Goal: Transaction & Acquisition: Purchase product/service

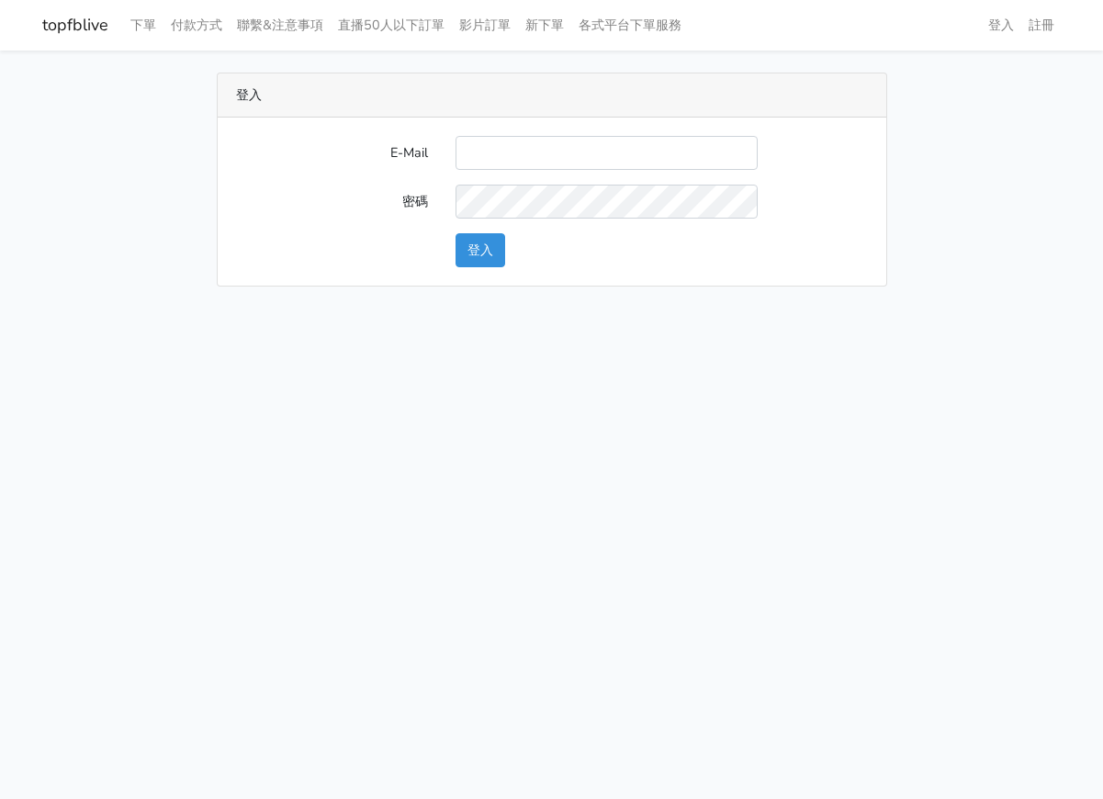
click at [556, 161] on input "E-Mail" at bounding box center [606, 153] width 302 height 34
type input "ks964816@gmail.com"
click at [485, 251] on button "登入" at bounding box center [480, 250] width 50 height 34
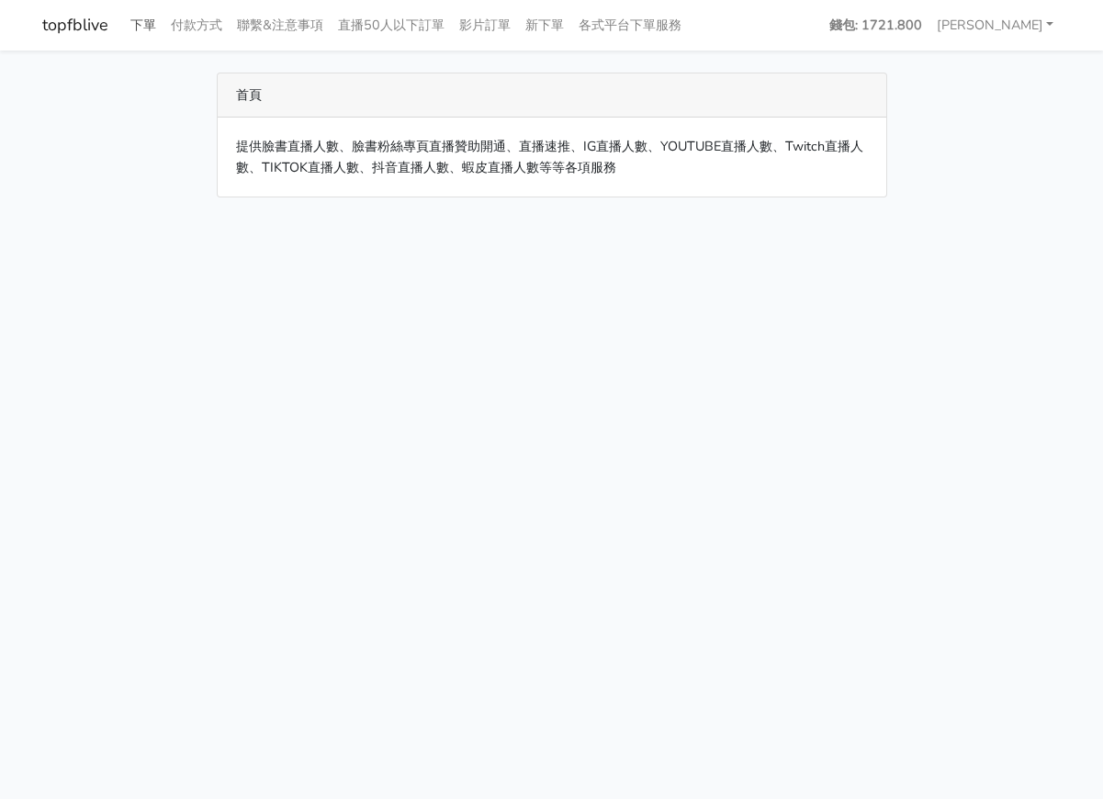
click at [140, 31] on link "下單" at bounding box center [143, 25] width 40 height 36
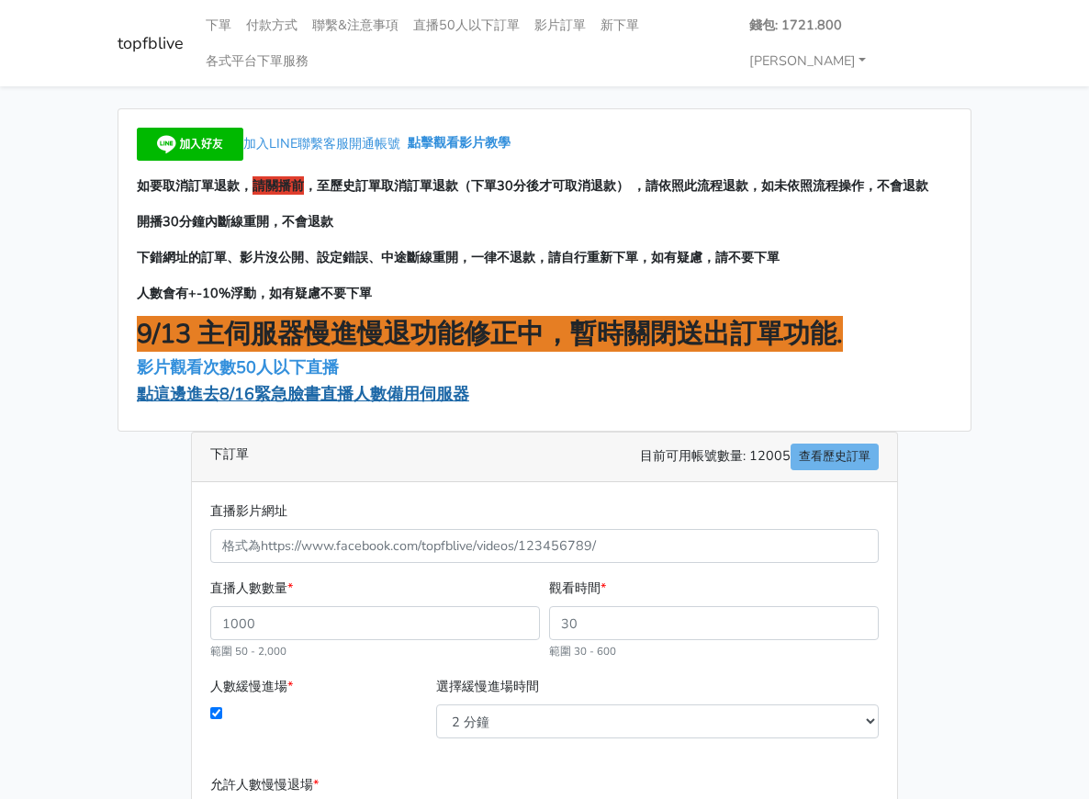
click at [183, 383] on span "點這邊進去8/16緊急臉書直播人數備用伺服器" at bounding box center [303, 394] width 332 height 22
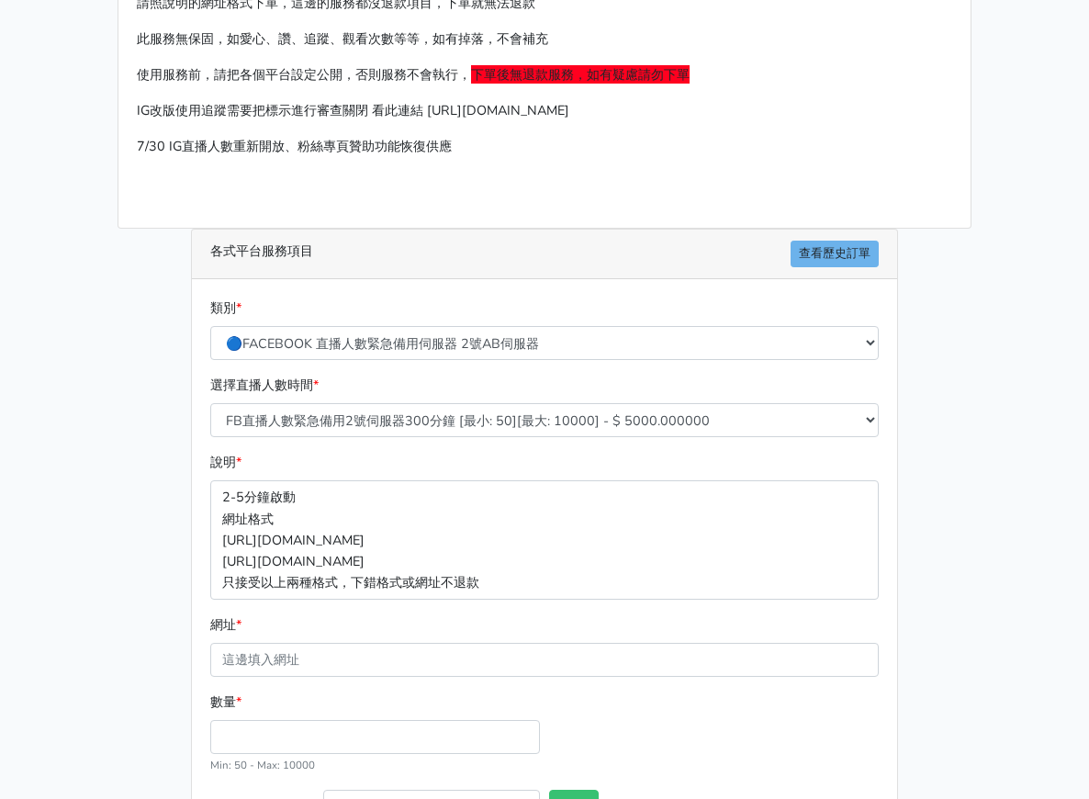
scroll to position [184, 0]
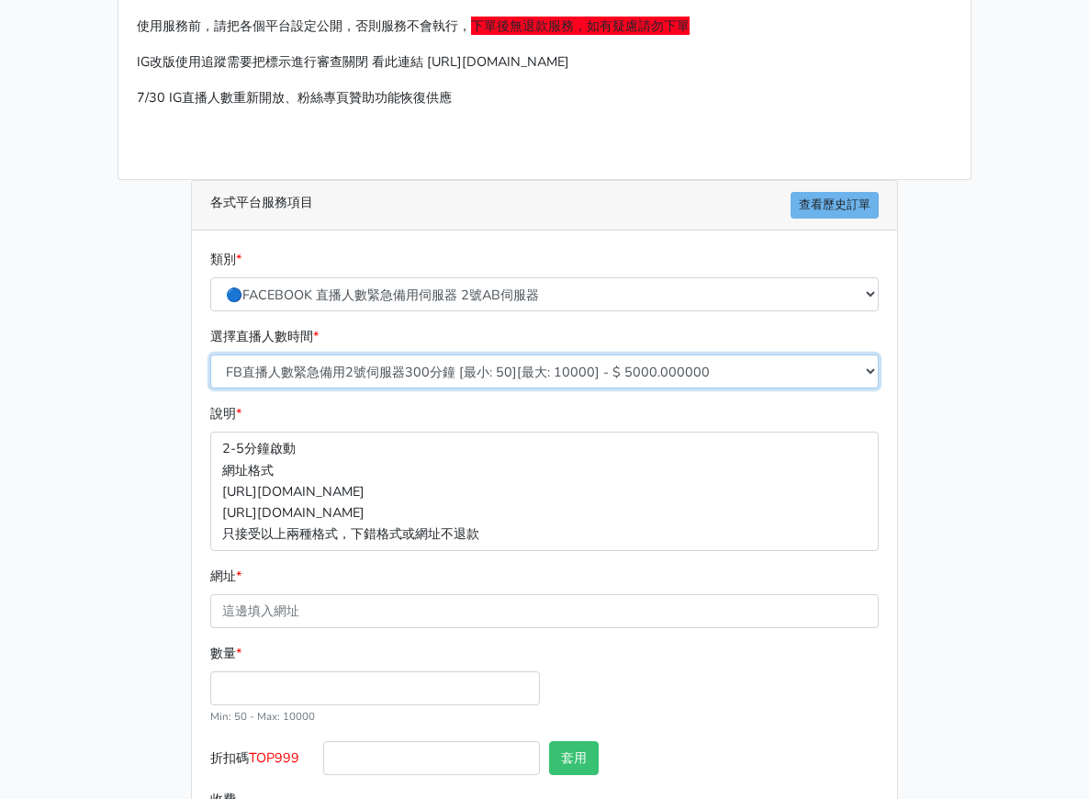
click at [395, 354] on select "FB直播人數緊急備用2號伺服器300分鐘 [最小: 50][最大: 10000] - $ 5000.000000 FB直播人數緊急備用2號伺服器60分鐘 [最…" at bounding box center [544, 371] width 668 height 34
select select "573"
click at [210, 354] on select "FB直播人數緊急備用2號伺服器300分鐘 [最小: 50][最大: 10000] - $ 5000.000000 FB直播人數緊急備用2號伺服器60分鐘 [最…" at bounding box center [544, 371] width 668 height 34
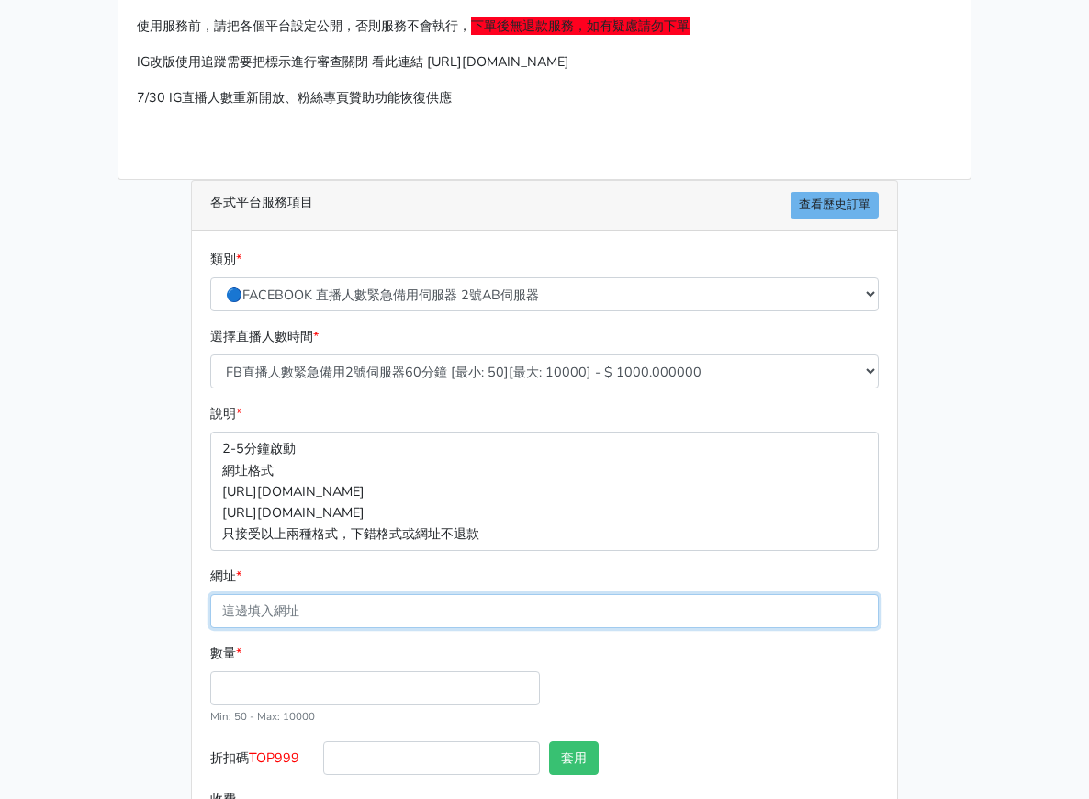
click at [293, 594] on input "網址 *" at bounding box center [544, 611] width 668 height 34
paste input "[URL][DOMAIN_NAME]"
type input "[URL][DOMAIN_NAME]"
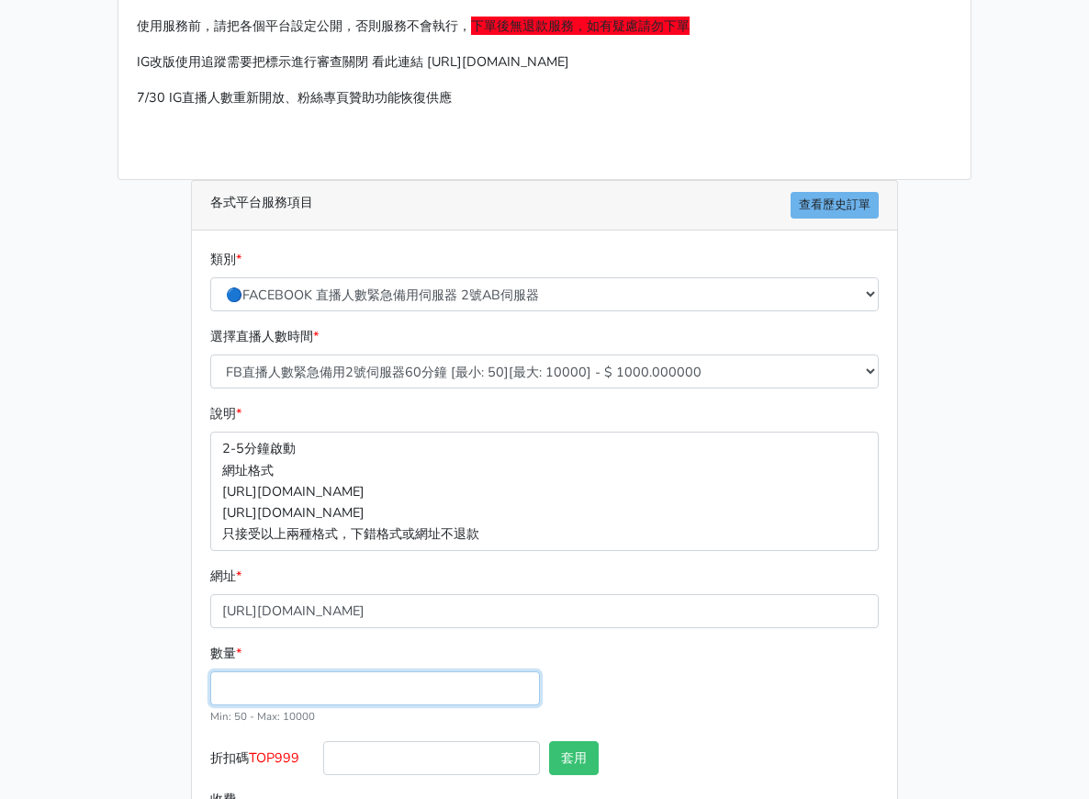
click at [265, 671] on input "數量 *" at bounding box center [375, 688] width 330 height 34
type input "50"
type input "50.000"
click at [883, 663] on div "數量 * 50 Min: 50 - Max: 10000" at bounding box center [544, 692] width 677 height 98
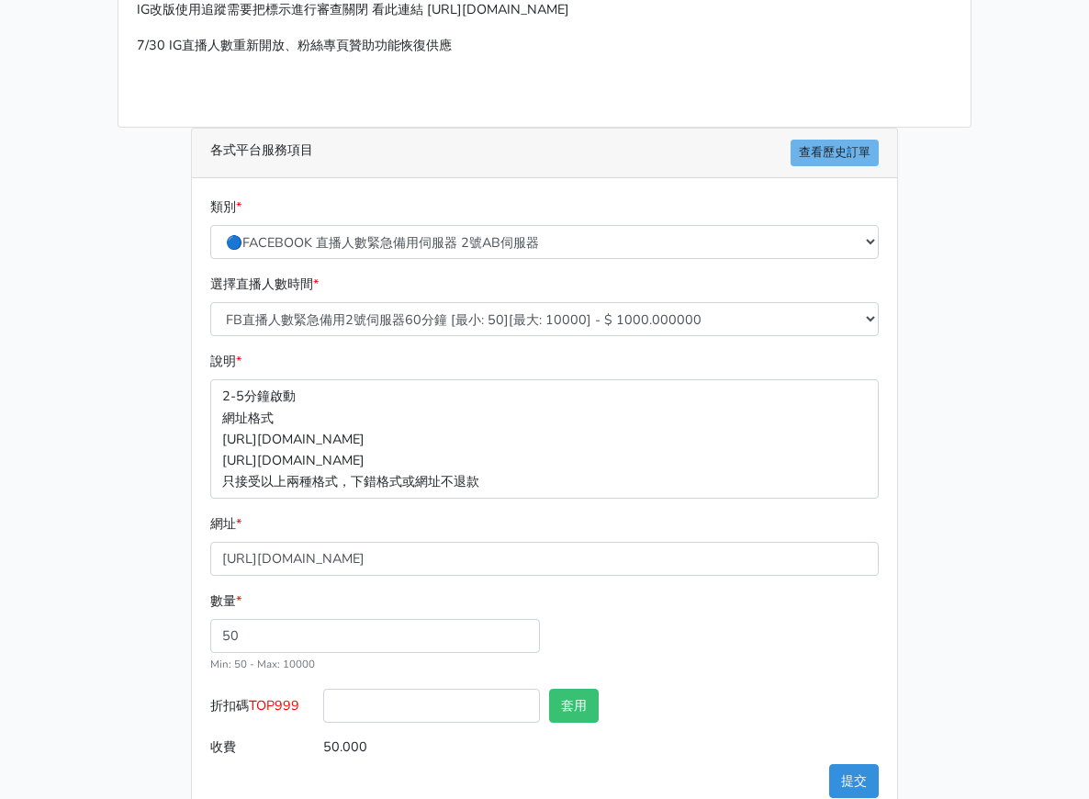
scroll to position [241, 0]
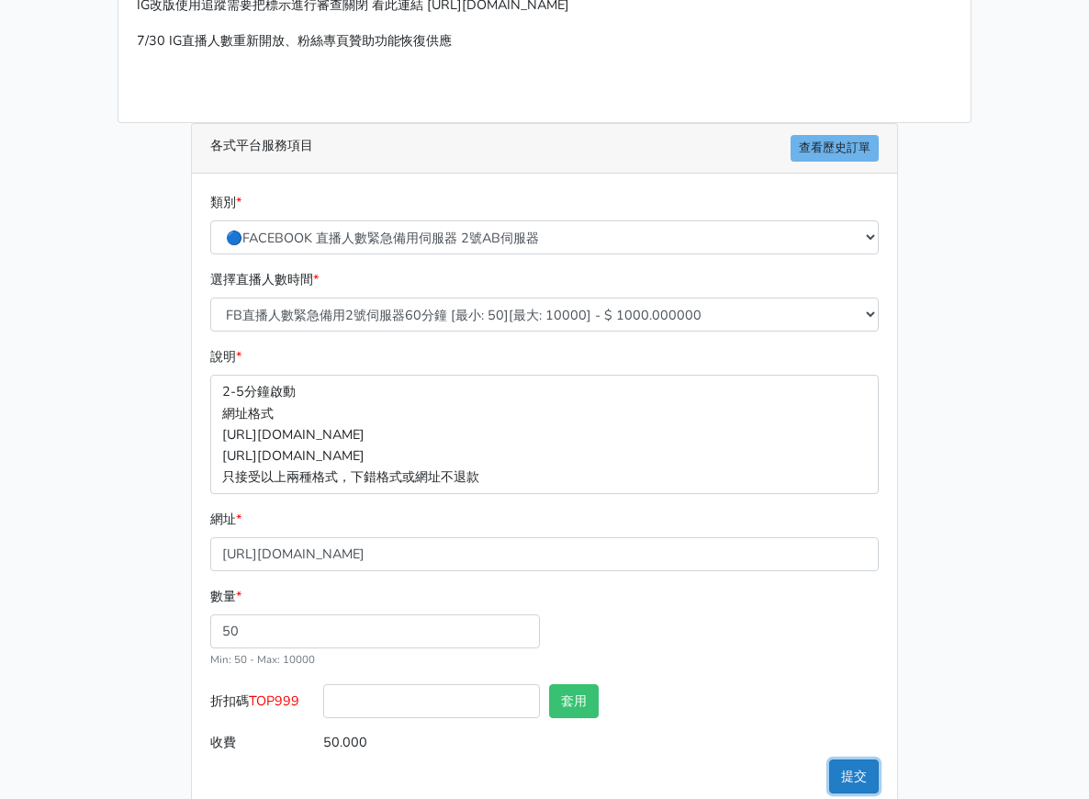
click at [879, 759] on button "提交" at bounding box center [854, 776] width 50 height 34
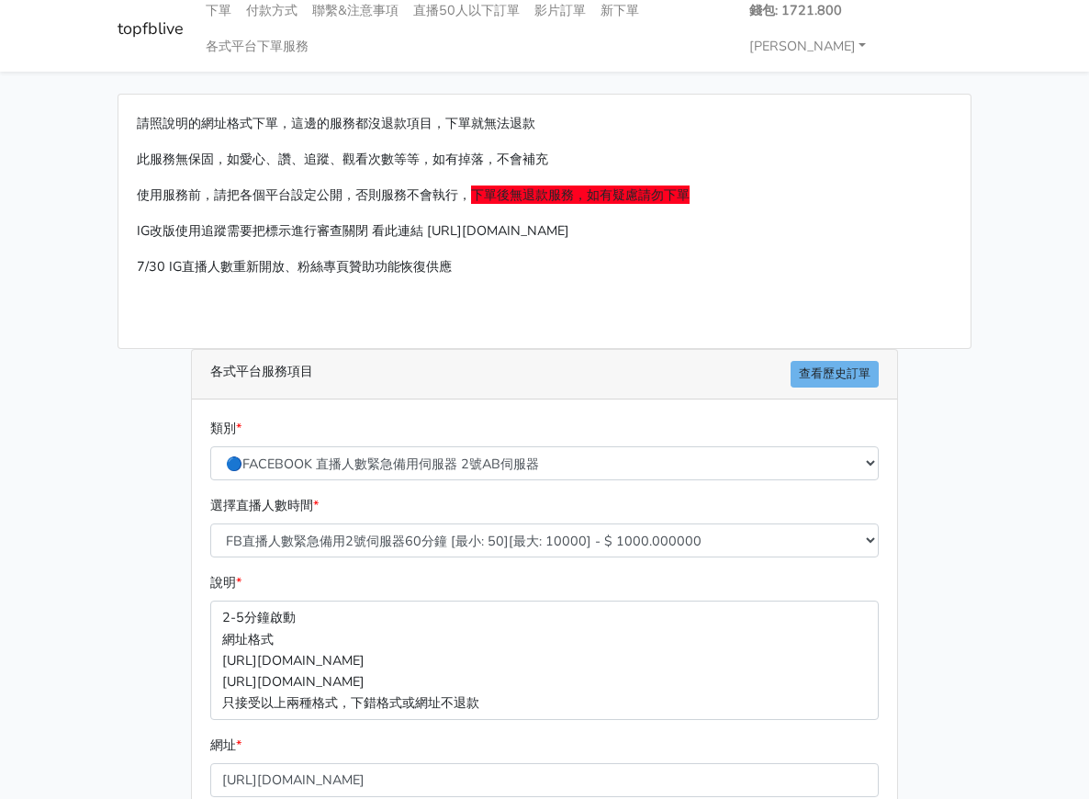
scroll to position [0, 0]
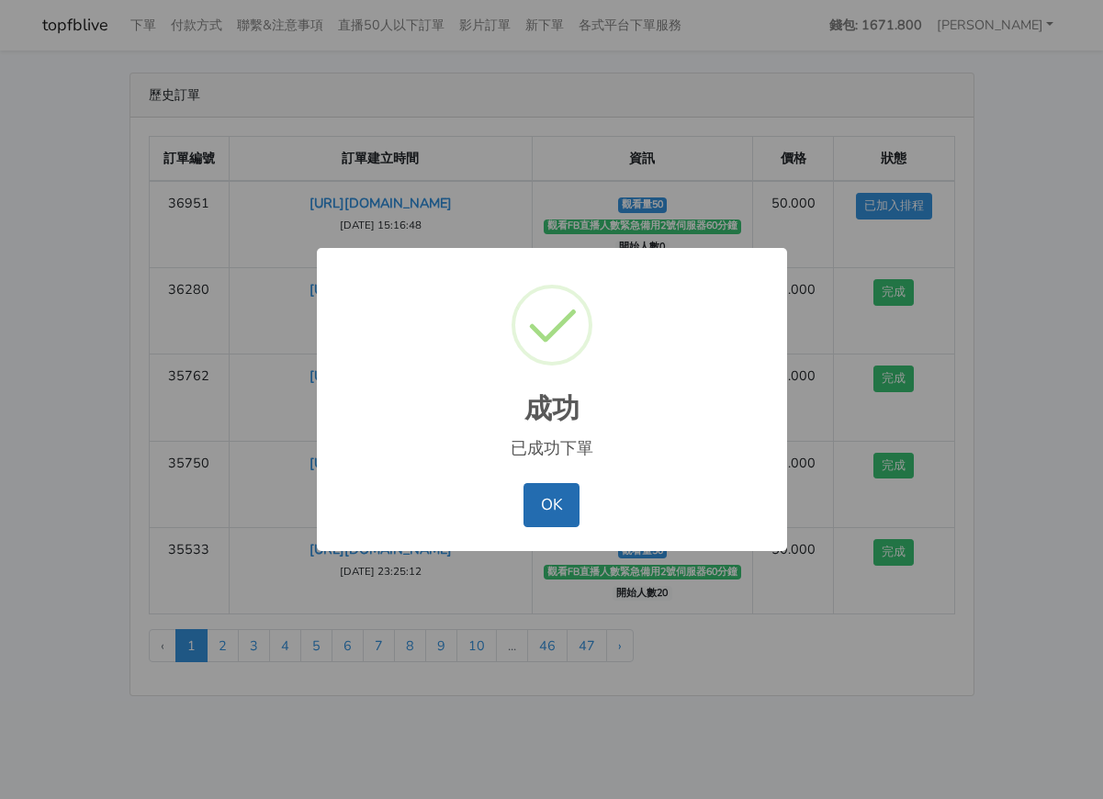
click at [552, 487] on button "OK" at bounding box center [551, 505] width 56 height 44
